Goal: Task Accomplishment & Management: Manage account settings

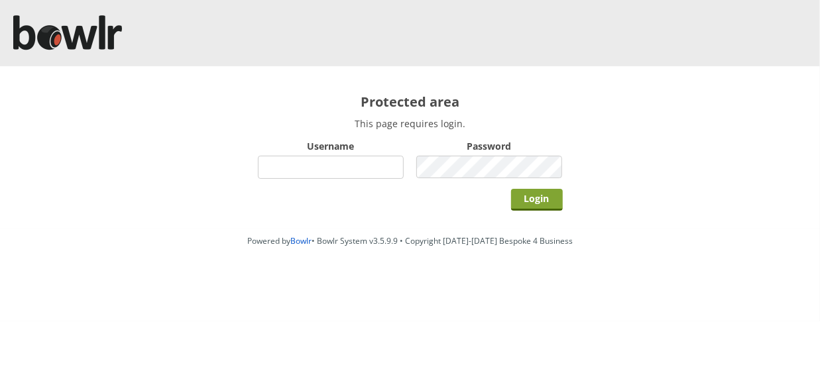
type input "hornseaindoorbowlsclub"
click at [536, 201] on input "Login" at bounding box center [537, 200] width 52 height 22
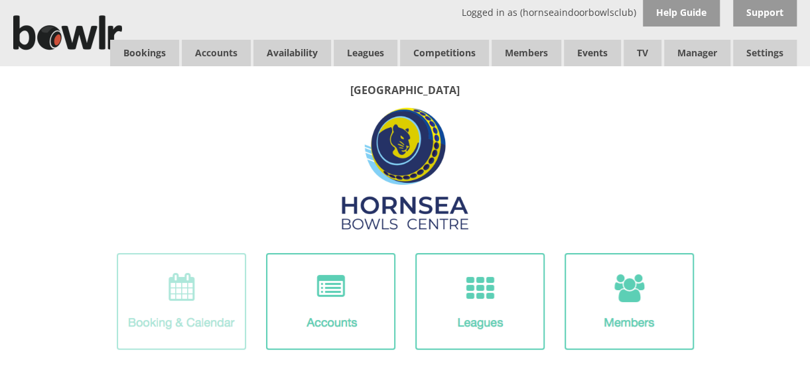
click at [202, 286] on img at bounding box center [181, 301] width 129 height 97
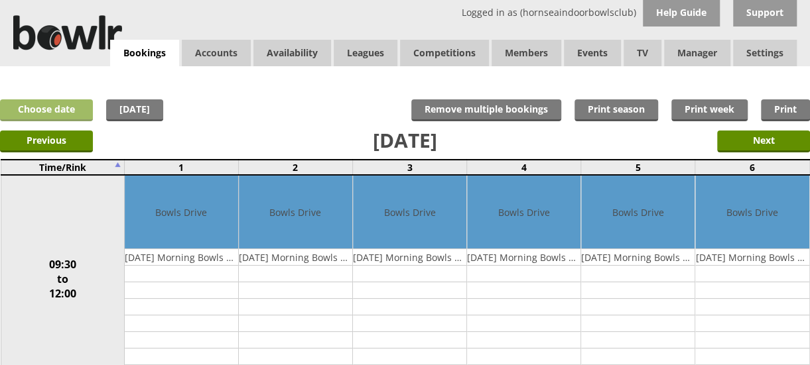
click at [61, 109] on link "Choose date" at bounding box center [46, 110] width 93 height 22
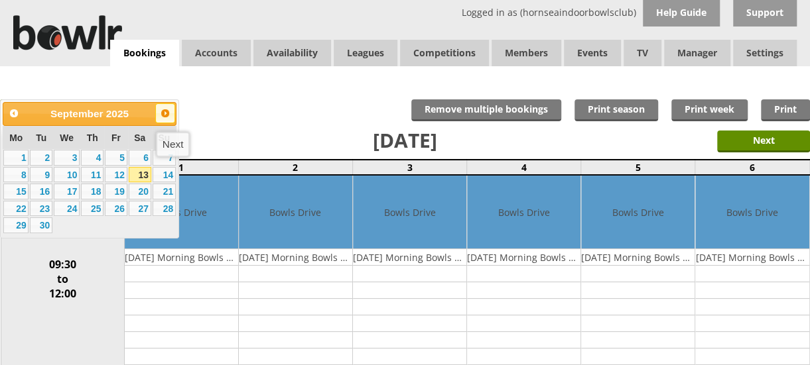
click at [164, 119] on link "Next" at bounding box center [165, 113] width 20 height 20
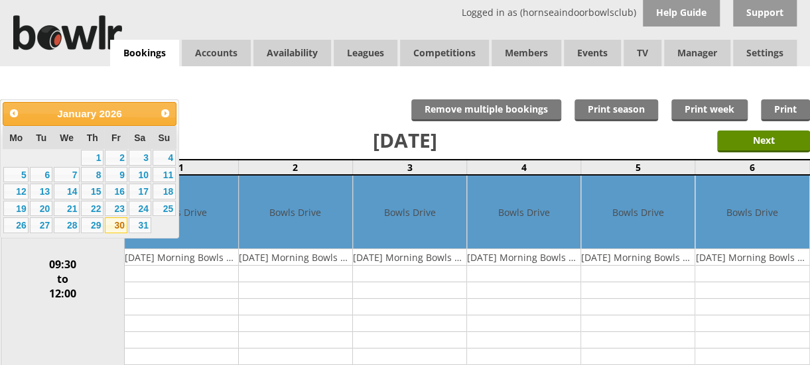
click at [120, 227] on link "30" at bounding box center [116, 225] width 23 height 16
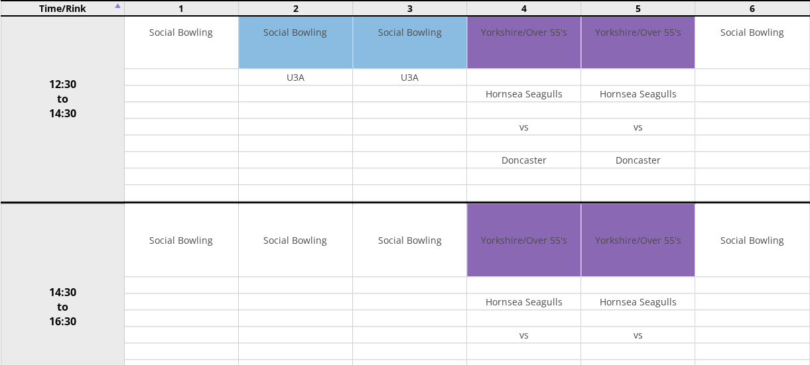
scroll to position [610, 0]
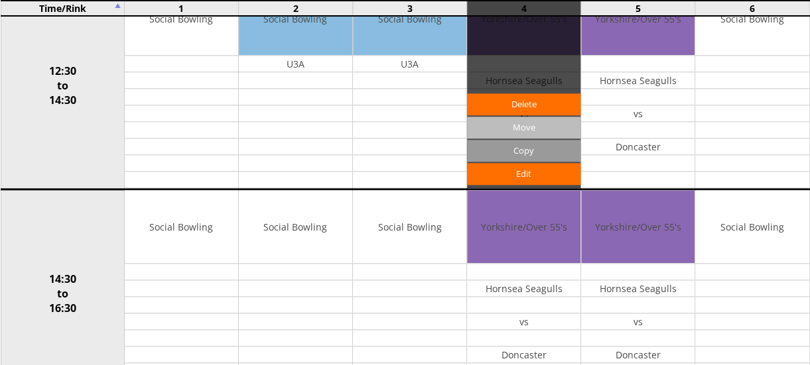
click at [525, 117] on input "Move" at bounding box center [523, 128] width 113 height 22
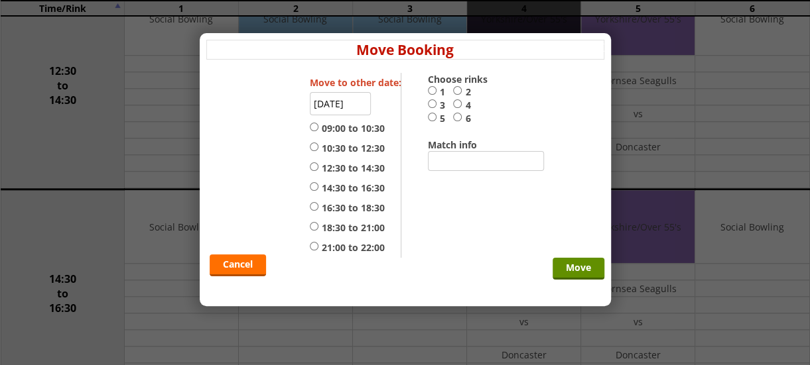
click at [461, 101] on input "4" at bounding box center [457, 104] width 9 height 10
radio input "true"
click at [313, 163] on input "12:30 to 14:30" at bounding box center [314, 167] width 9 height 10
radio input "true"
click at [339, 108] on input "30-01-2026" at bounding box center [340, 103] width 61 height 23
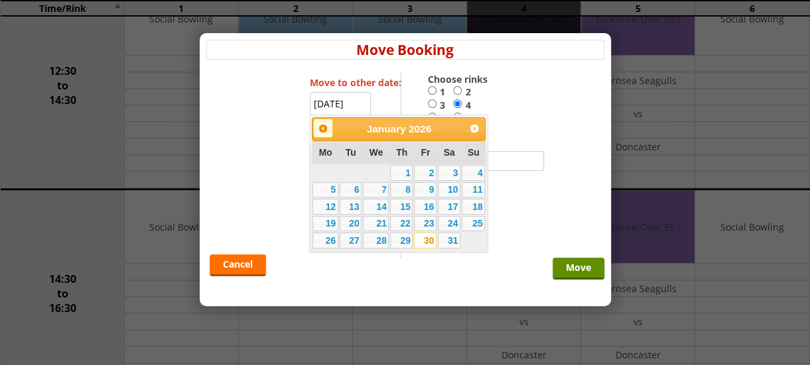
click at [316, 133] on link "Prev" at bounding box center [323, 129] width 20 height 20
click at [424, 192] on link "10" at bounding box center [425, 190] width 23 height 16
type input "10-10-2025"
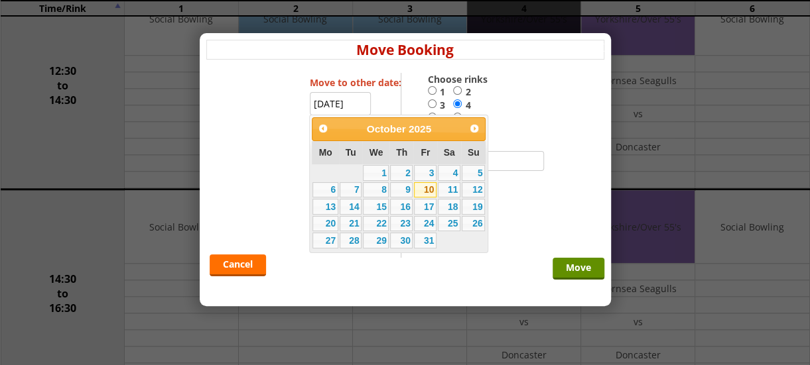
radio input "false"
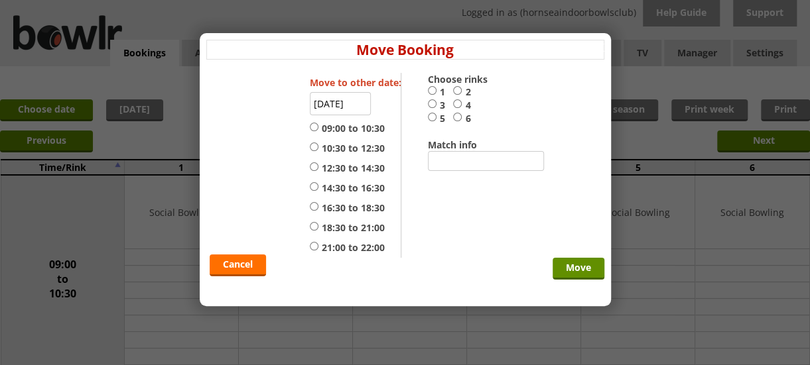
click at [457, 101] on input "4" at bounding box center [457, 104] width 9 height 10
radio input "true"
click at [310, 163] on input "12:30 to 14:30" at bounding box center [314, 167] width 9 height 10
radio input "true"
click at [578, 272] on input "Move" at bounding box center [578, 269] width 52 height 22
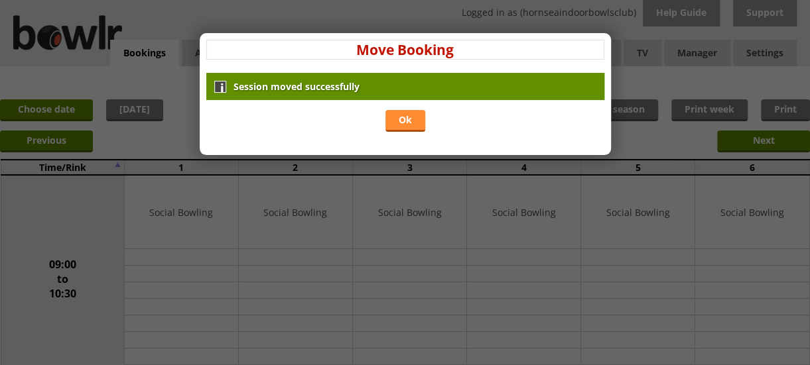
click at [403, 112] on link "Ok" at bounding box center [405, 121] width 40 height 22
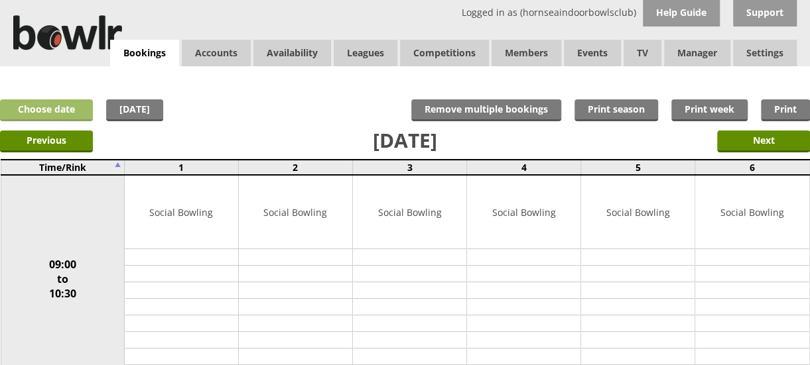
click at [62, 112] on link "Choose date" at bounding box center [46, 110] width 93 height 22
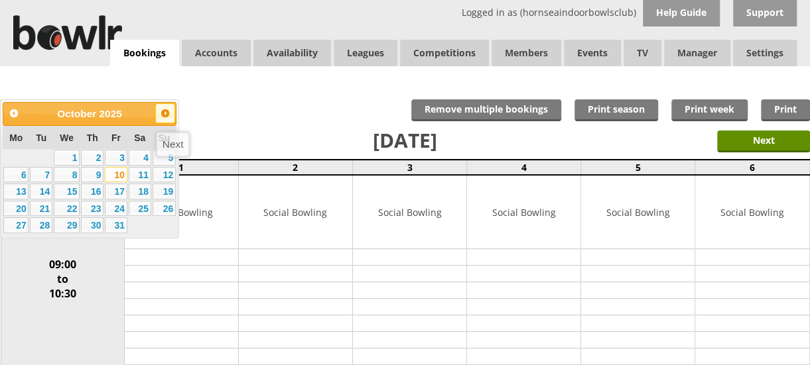
click at [165, 115] on span "Next" at bounding box center [165, 113] width 11 height 11
click at [121, 225] on link "30" at bounding box center [116, 225] width 23 height 16
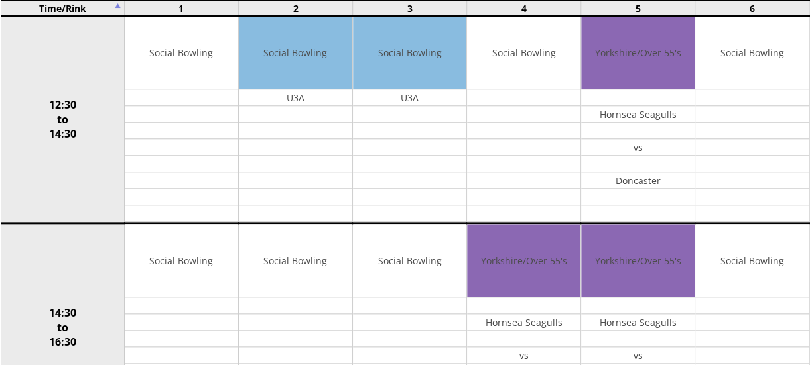
scroll to position [597, 0]
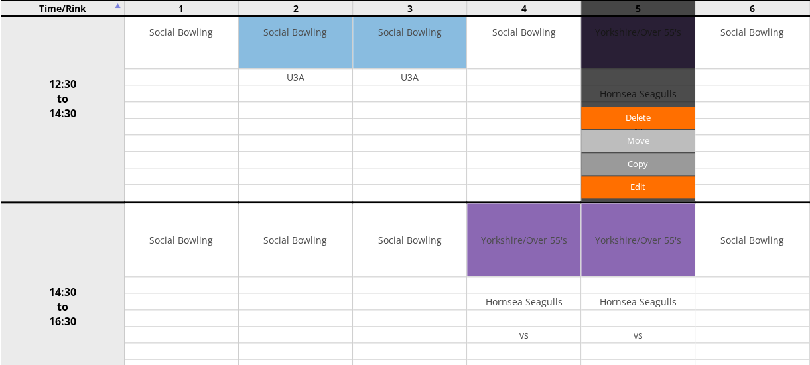
click at [640, 130] on input "Move" at bounding box center [637, 141] width 113 height 22
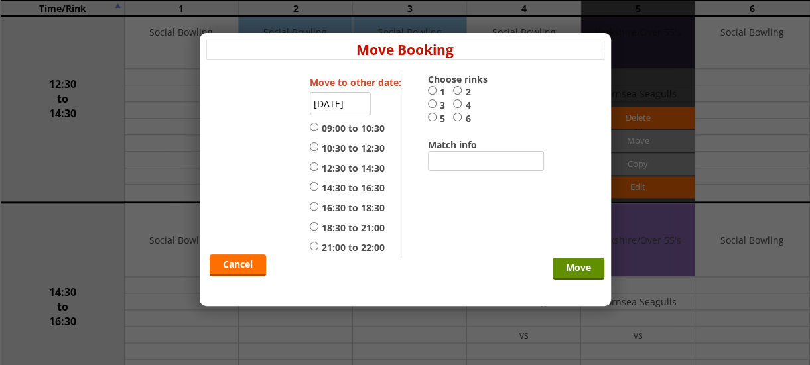
click at [358, 105] on input "[DATE]" at bounding box center [340, 103] width 61 height 23
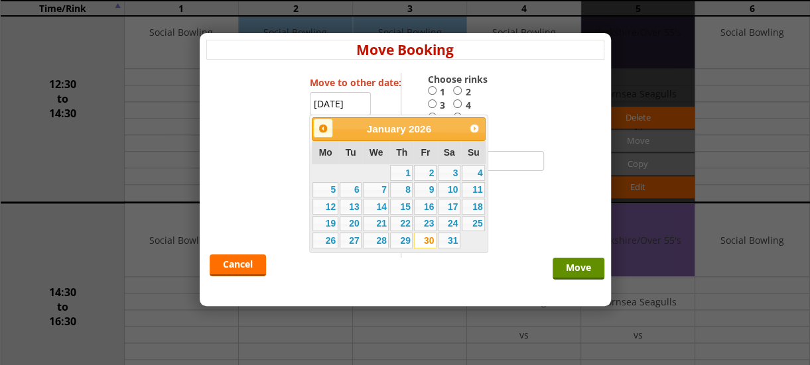
click at [321, 129] on span "Prev" at bounding box center [323, 128] width 11 height 11
click at [424, 186] on link "10" at bounding box center [425, 190] width 23 height 16
type input "[DATE]"
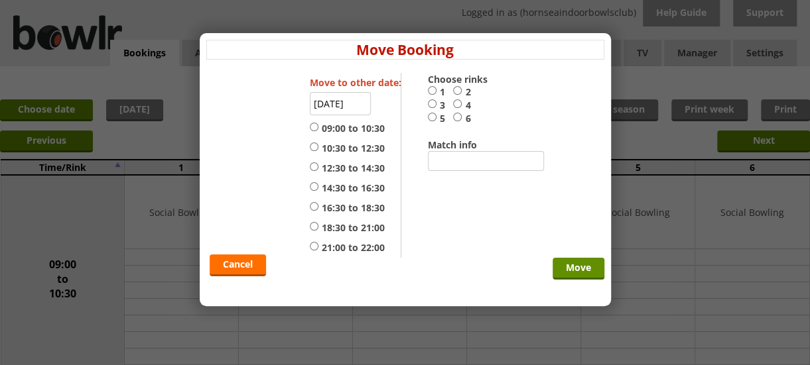
click at [431, 115] on input "5" at bounding box center [432, 117] width 9 height 10
radio input "true"
click at [310, 166] on input "12:30 to 14:30" at bounding box center [314, 167] width 9 height 10
radio input "true"
click at [570, 267] on input "Move" at bounding box center [578, 269] width 52 height 22
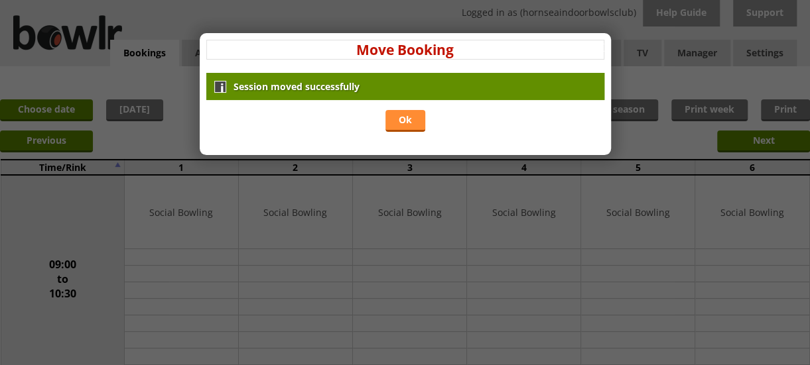
click at [410, 113] on link "Ok" at bounding box center [405, 121] width 40 height 22
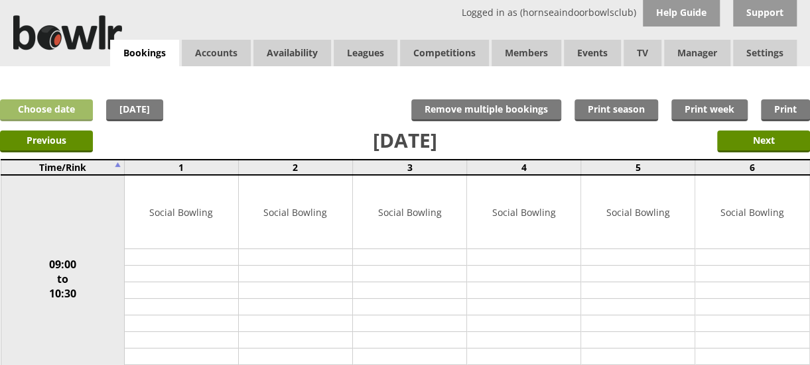
click at [25, 110] on link "Choose date" at bounding box center [46, 110] width 93 height 22
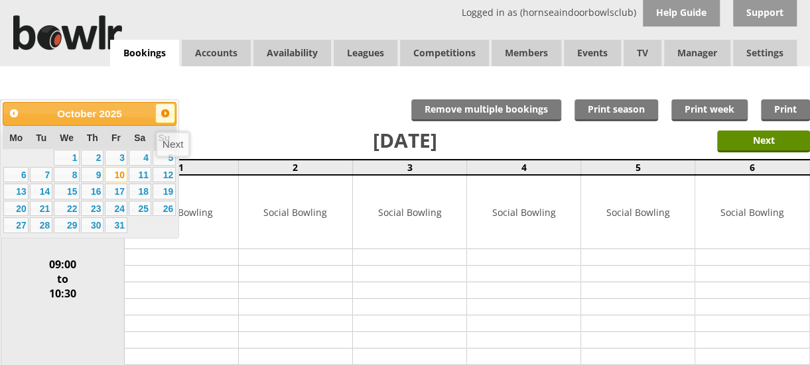
click at [164, 114] on span "Next" at bounding box center [165, 113] width 11 height 11
click at [121, 226] on link "30" at bounding box center [116, 225] width 23 height 16
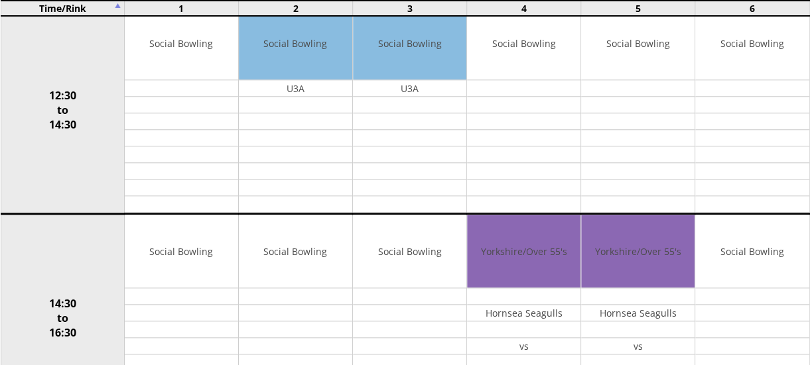
scroll to position [634, 0]
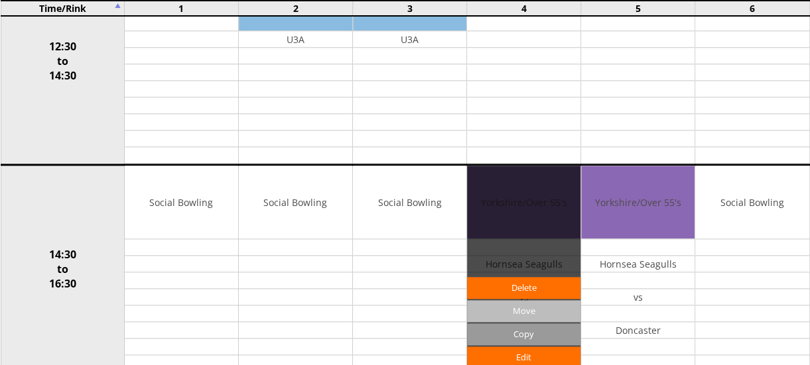
click at [526, 304] on input "Move" at bounding box center [523, 311] width 113 height 22
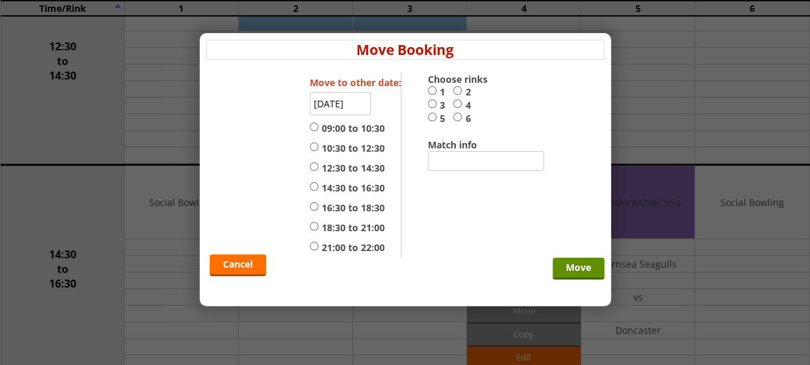
click at [328, 101] on input "[DATE]" at bounding box center [340, 103] width 61 height 23
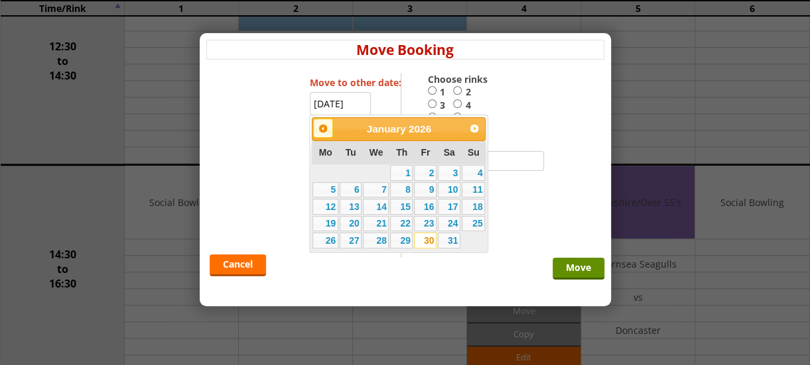
click at [318, 127] on span "Prev" at bounding box center [323, 128] width 11 height 11
click at [427, 188] on link "10" at bounding box center [425, 190] width 23 height 16
type input "[DATE]"
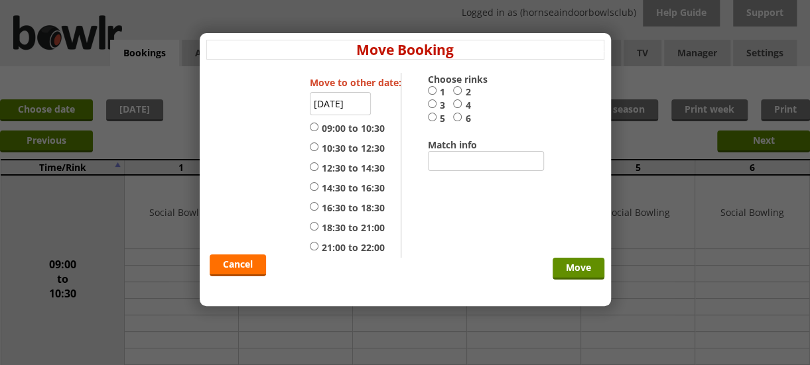
click at [457, 101] on input "4" at bounding box center [457, 104] width 9 height 10
radio input "true"
click at [312, 186] on input "14:30 to 16:30" at bounding box center [314, 187] width 9 height 10
radio input "true"
click at [564, 266] on input "Move" at bounding box center [578, 269] width 52 height 22
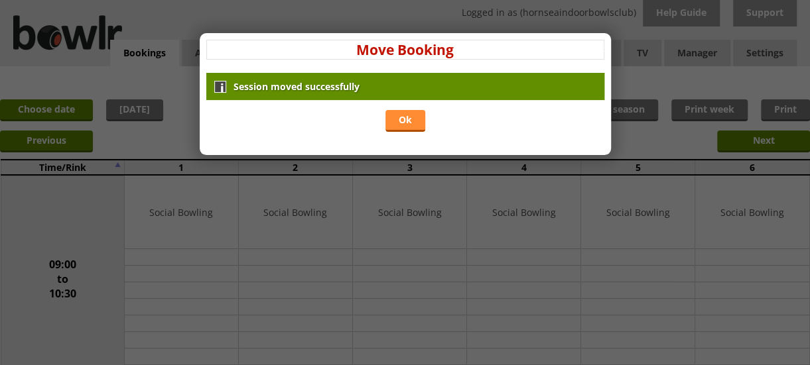
click at [408, 119] on link "Ok" at bounding box center [405, 121] width 40 height 22
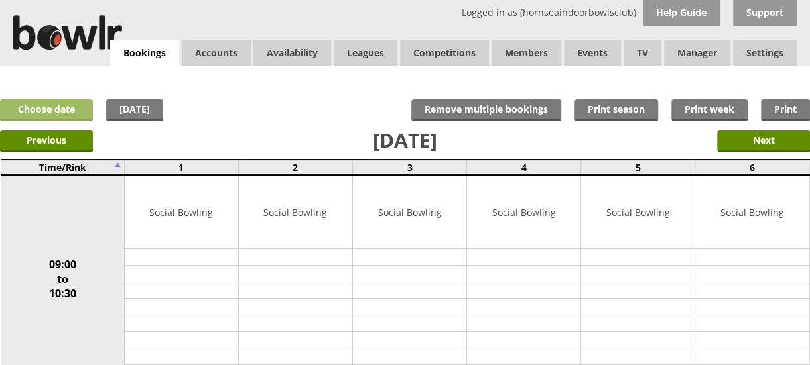
click at [86, 101] on link "Choose date" at bounding box center [46, 110] width 93 height 22
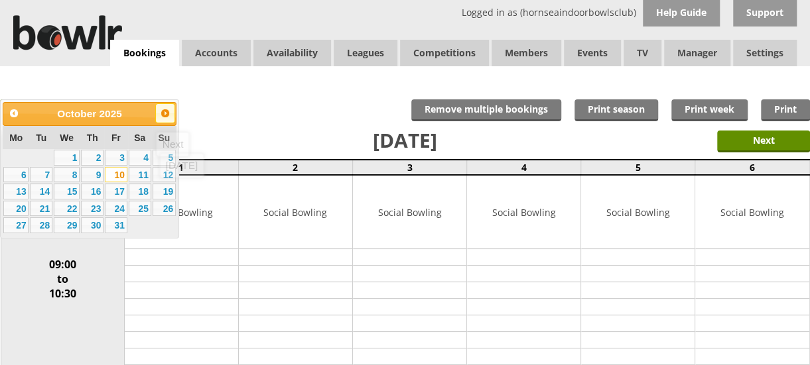
click at [165, 120] on link "Next" at bounding box center [165, 113] width 20 height 20
click at [119, 229] on link "30" at bounding box center [116, 225] width 23 height 16
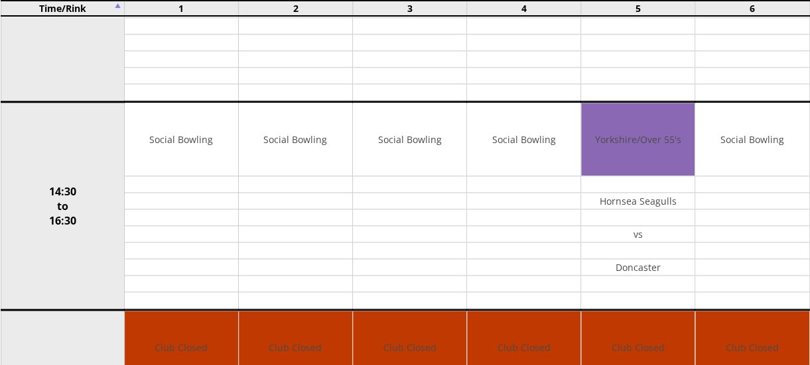
scroll to position [684, 0]
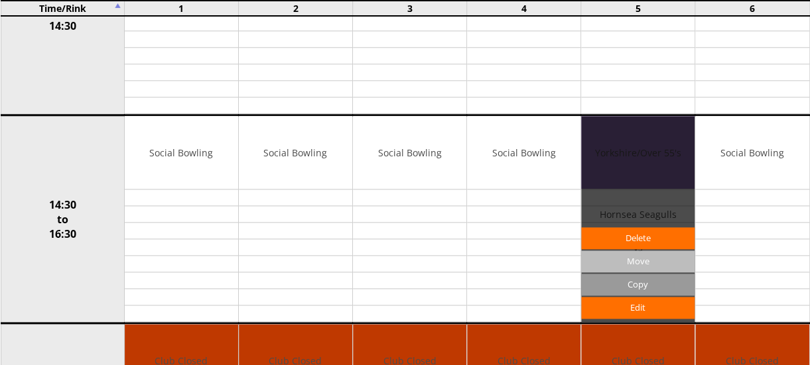
click at [644, 253] on input "Move" at bounding box center [637, 262] width 113 height 22
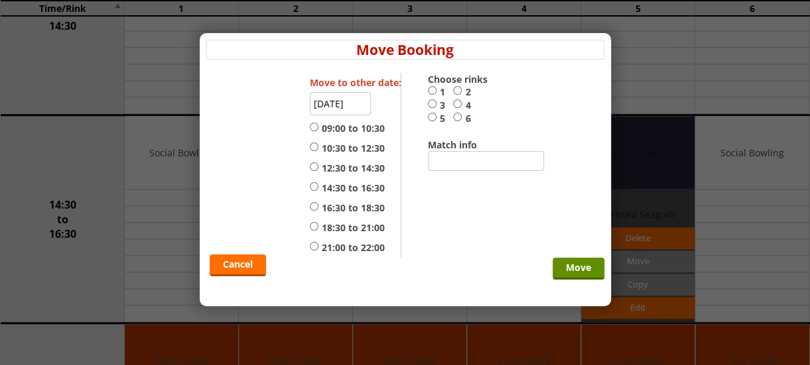
click at [361, 113] on input "30-01-2026" at bounding box center [340, 103] width 61 height 23
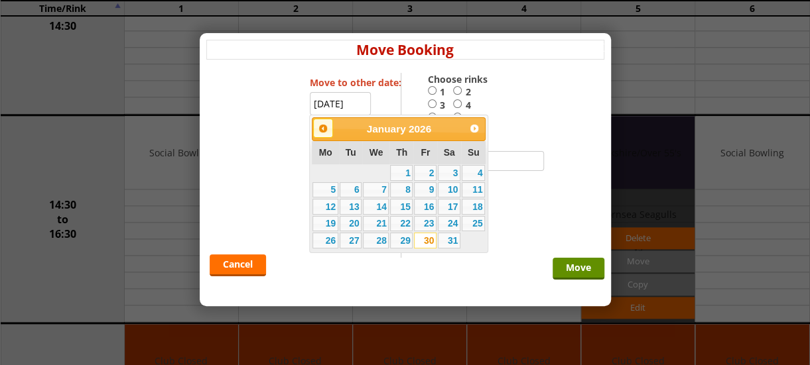
click at [325, 125] on span "Prev" at bounding box center [323, 128] width 11 height 11
click at [431, 188] on link "10" at bounding box center [425, 190] width 23 height 16
type input "10-10-2025"
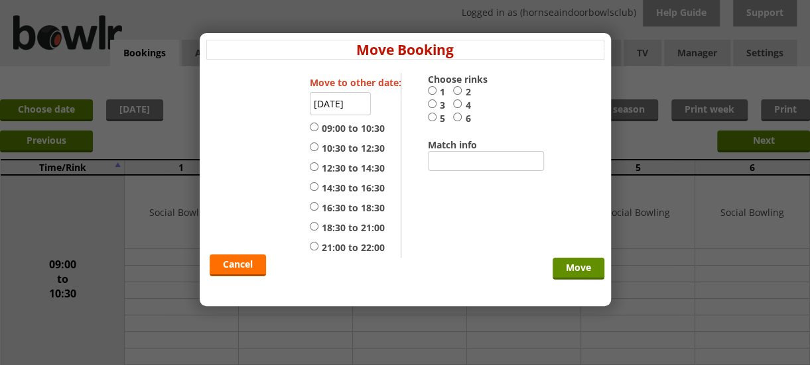
click at [447, 108] on label "3" at bounding box center [440, 105] width 25 height 13
click at [436, 108] on input "3" at bounding box center [432, 104] width 9 height 10
radio input "true"
click at [431, 118] on input "5" at bounding box center [432, 117] width 9 height 10
radio input "true"
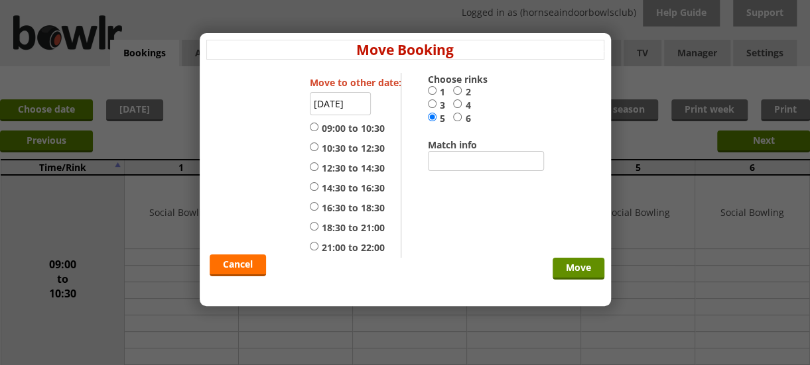
click at [313, 189] on input "14:30 to 16:30" at bounding box center [314, 187] width 9 height 10
radio input "true"
click at [569, 267] on input "Move" at bounding box center [578, 269] width 52 height 22
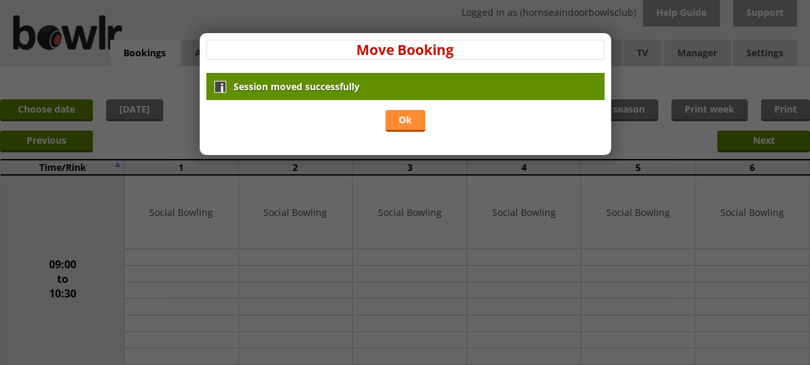
click at [403, 116] on link "Ok" at bounding box center [405, 121] width 40 height 22
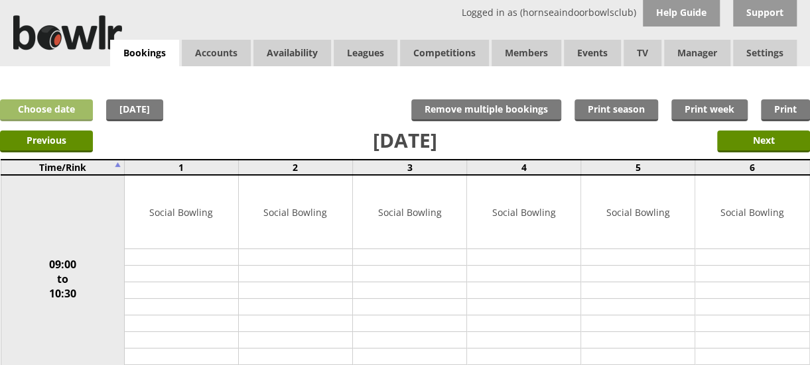
click at [51, 111] on link "Choose date" at bounding box center [46, 110] width 93 height 22
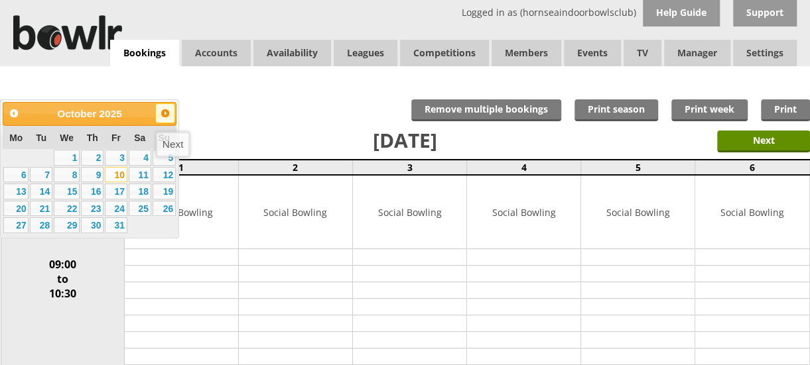
click at [168, 109] on span "Next" at bounding box center [165, 113] width 11 height 11
click at [40, 177] on link "3" at bounding box center [41, 175] width 23 height 16
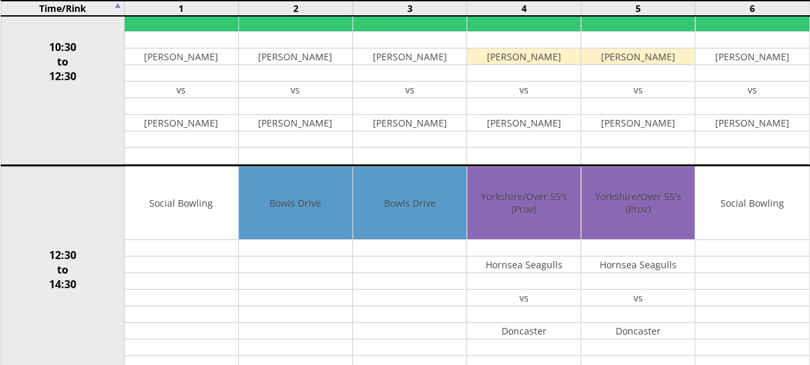
scroll to position [473, 0]
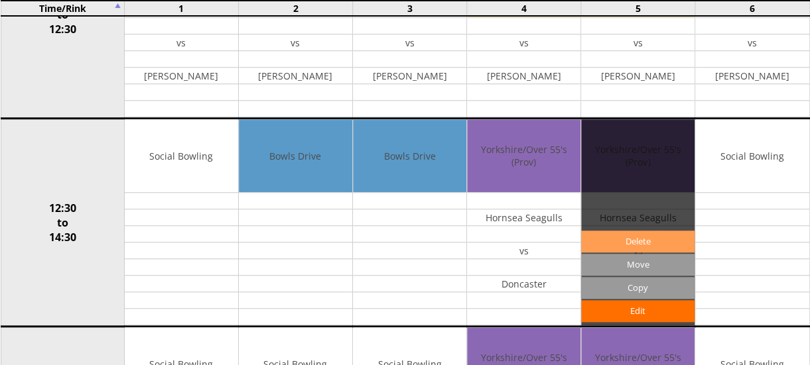
click at [621, 239] on link "Delete" at bounding box center [637, 242] width 113 height 22
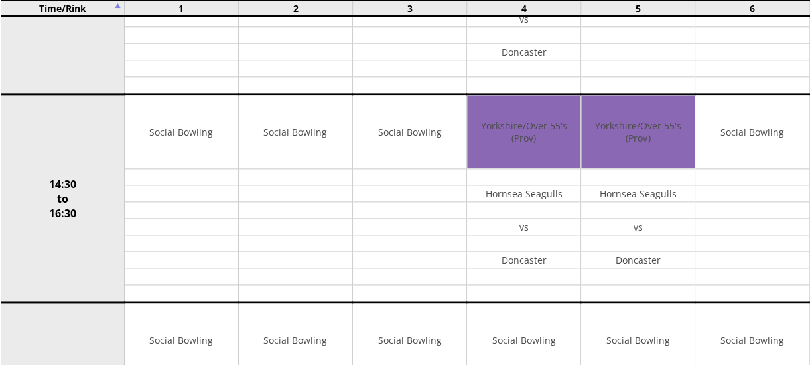
scroll to position [743, 0]
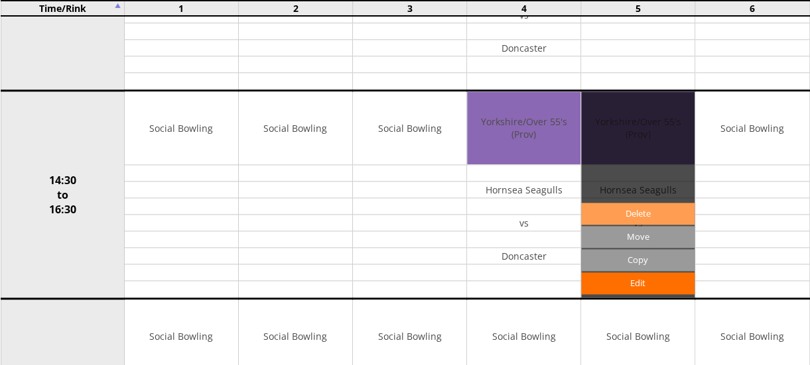
click at [650, 211] on link "Delete" at bounding box center [637, 214] width 113 height 22
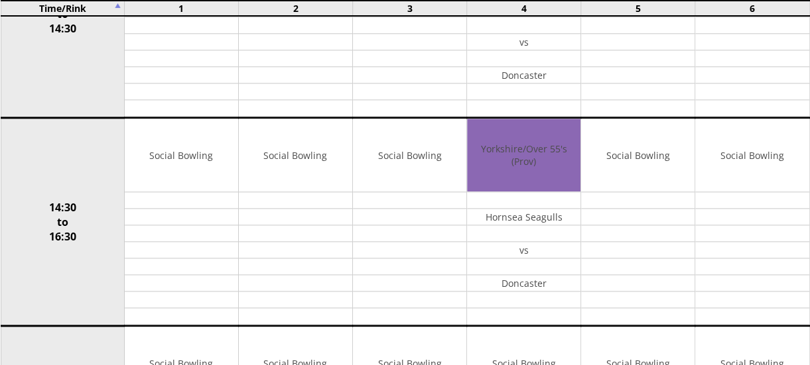
scroll to position [723, 0]
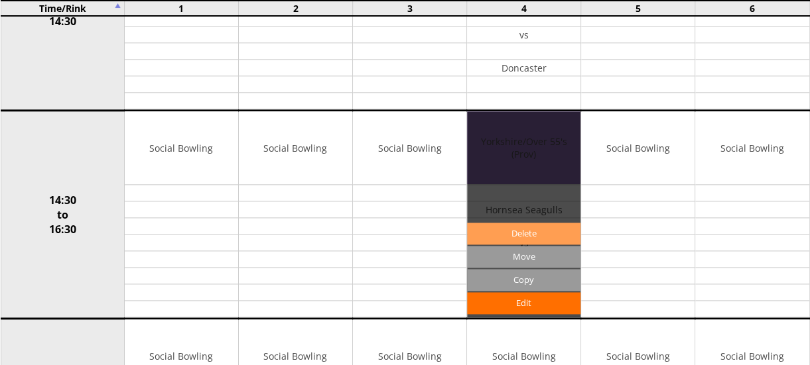
click at [529, 223] on link "Delete" at bounding box center [523, 234] width 113 height 22
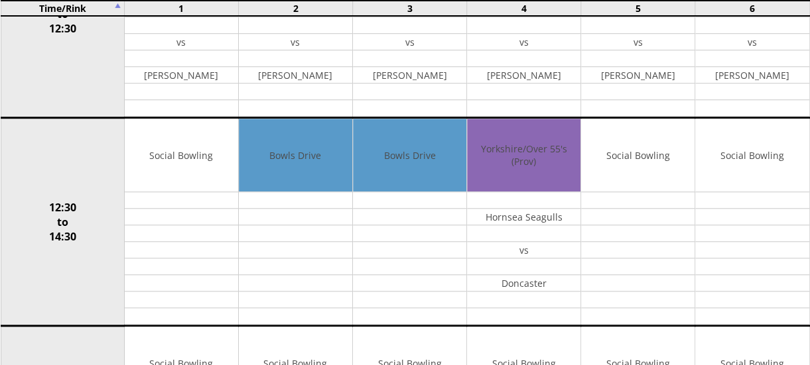
scroll to position [509, 0]
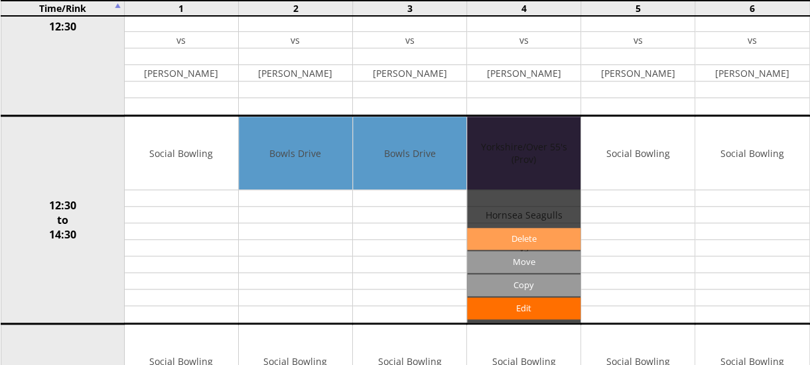
click at [522, 231] on link "Delete" at bounding box center [523, 239] width 113 height 22
